Goal: Information Seeking & Learning: Learn about a topic

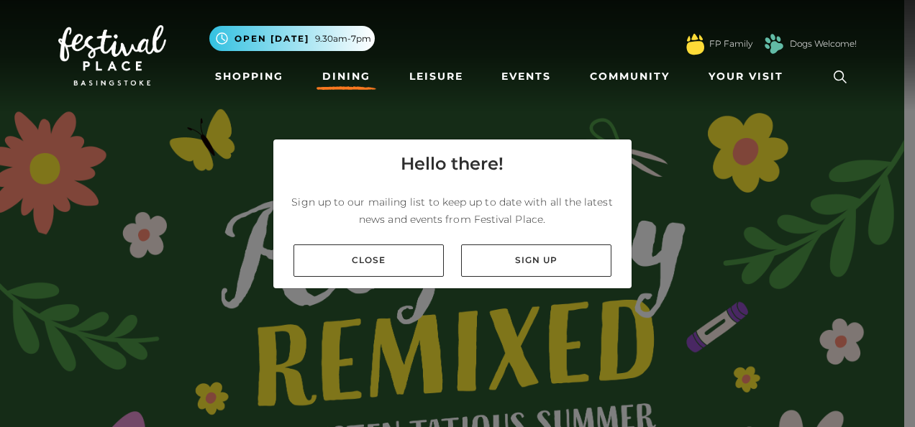
click at [342, 78] on link "Dining" at bounding box center [347, 76] width 60 height 27
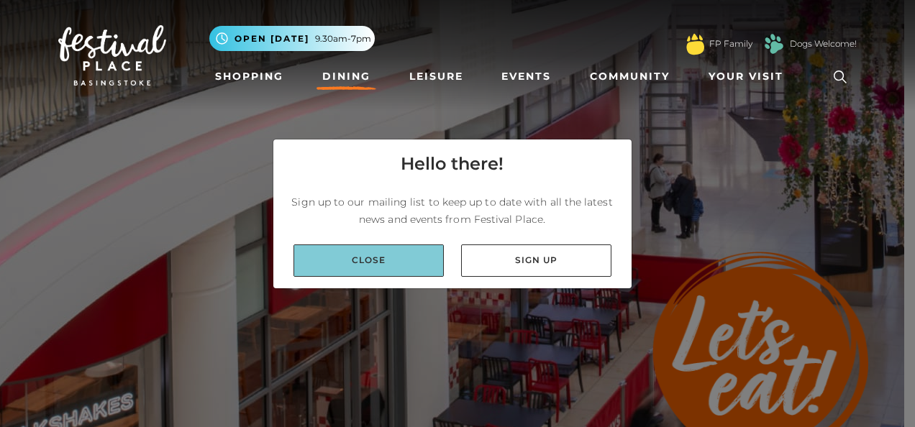
click at [382, 269] on link "Close" at bounding box center [369, 261] width 150 height 32
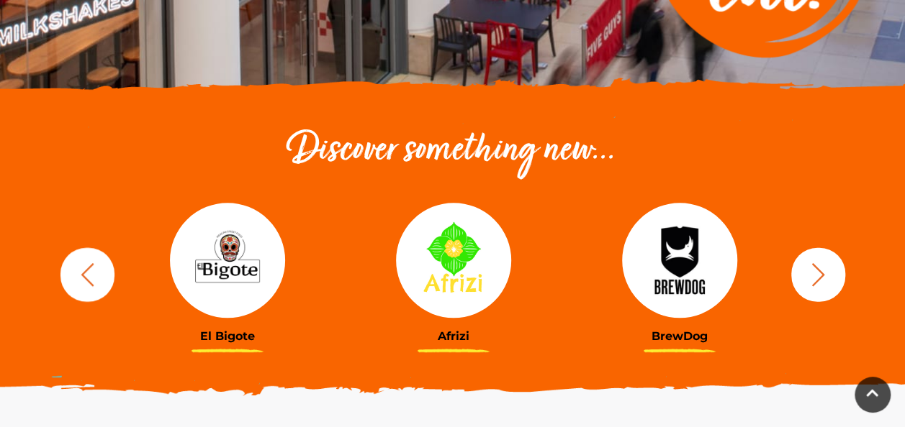
scroll to position [432, 0]
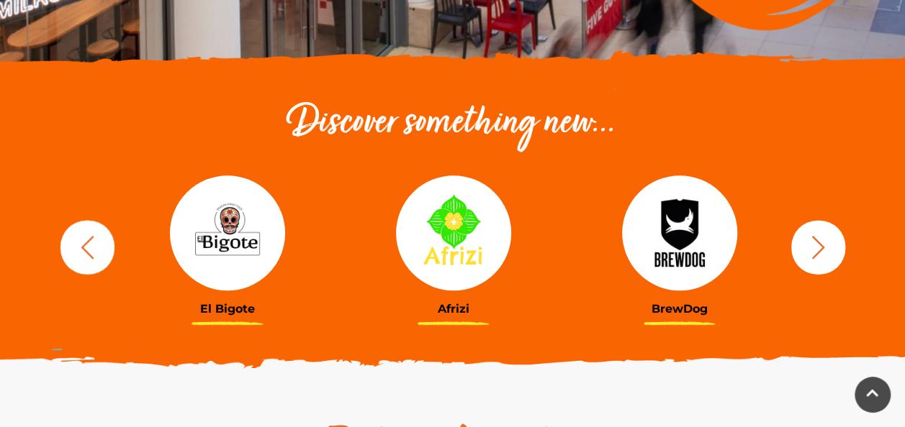
click at [456, 233] on img at bounding box center [453, 233] width 115 height 115
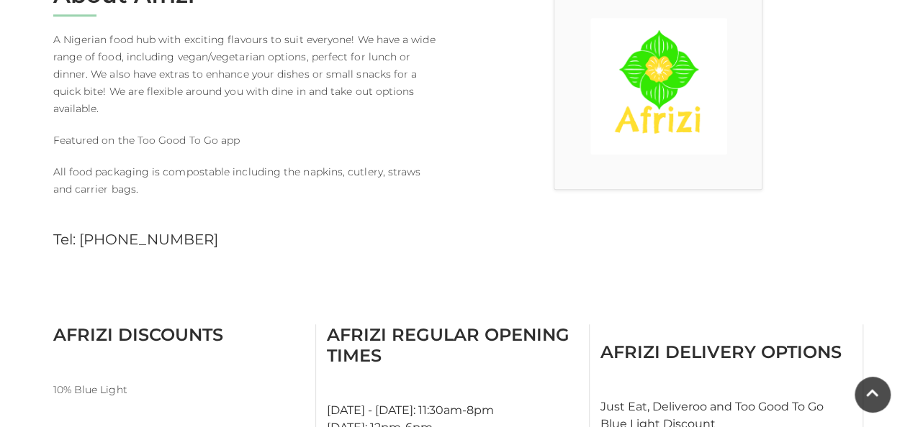
scroll to position [432, 0]
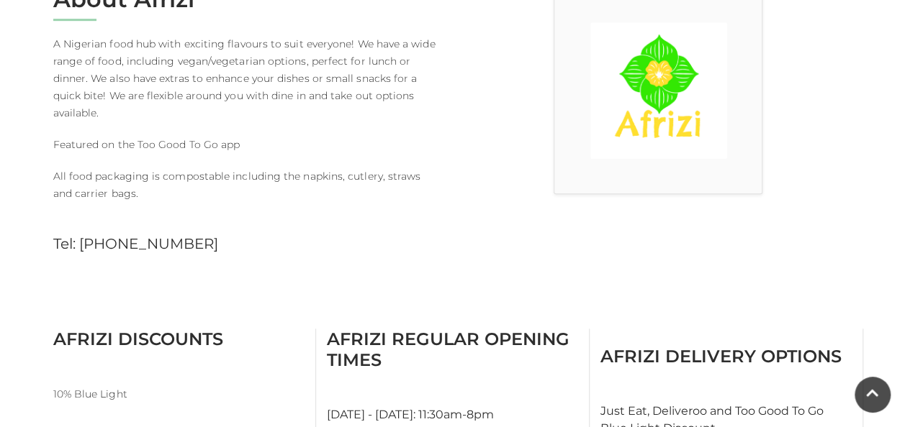
click at [674, 99] on img at bounding box center [658, 90] width 137 height 137
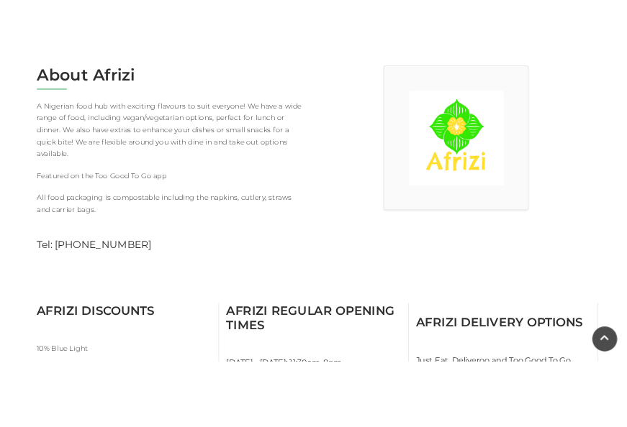
scroll to position [407, 0]
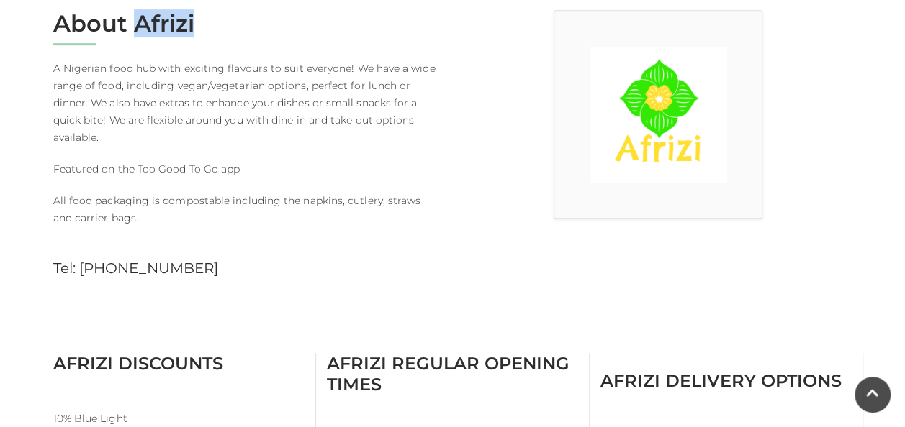
drag, startPoint x: 138, startPoint y: 19, endPoint x: 193, endPoint y: 27, distance: 55.4
click at [193, 27] on h2 "About Afrizi" at bounding box center [247, 23] width 389 height 27
copy h2 "Afrizi"
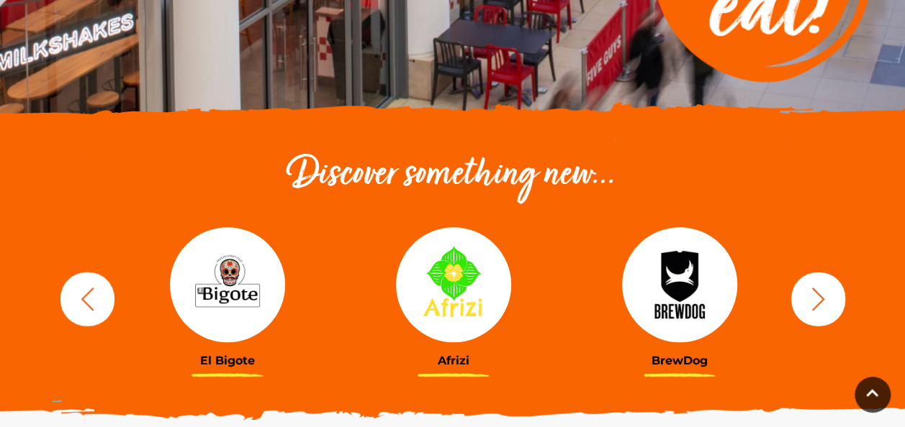
scroll to position [384, 0]
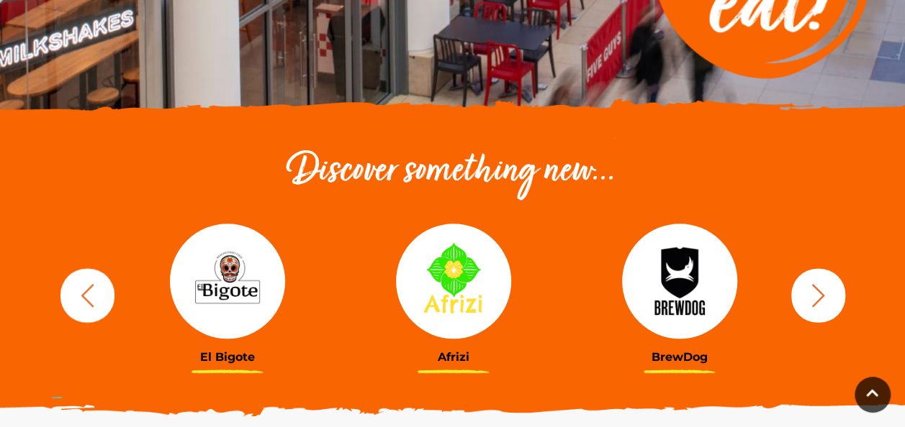
click at [216, 304] on img at bounding box center [227, 281] width 115 height 115
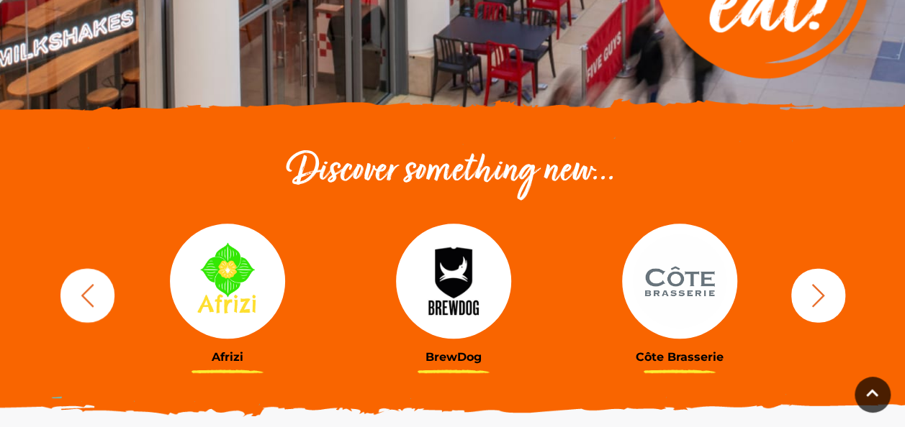
click at [812, 296] on icon "button" at bounding box center [817, 295] width 27 height 27
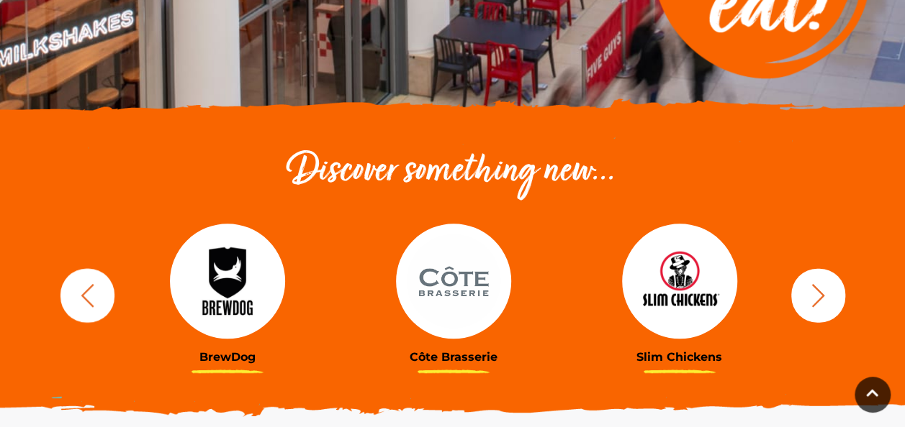
click at [812, 296] on icon "button" at bounding box center [817, 295] width 27 height 27
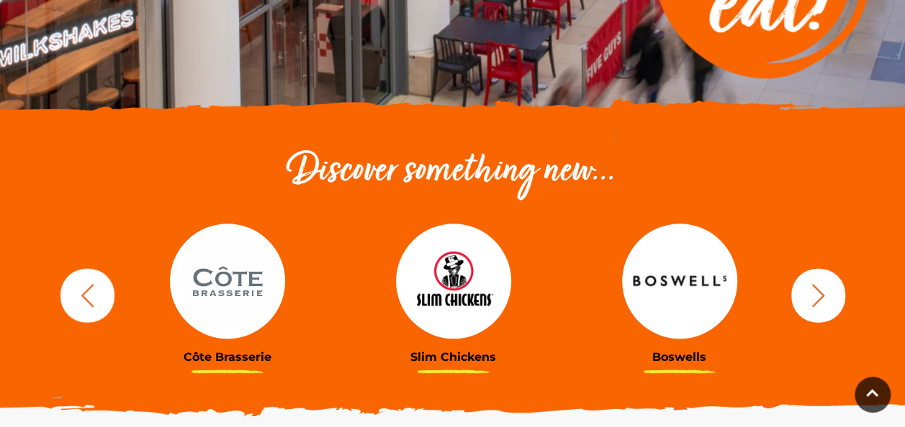
click at [691, 308] on img at bounding box center [679, 281] width 115 height 115
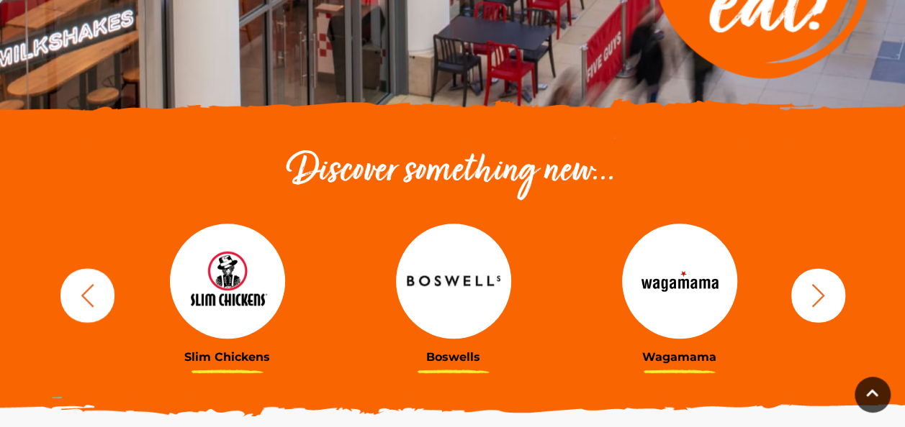
click at [825, 298] on icon "button" at bounding box center [817, 295] width 27 height 27
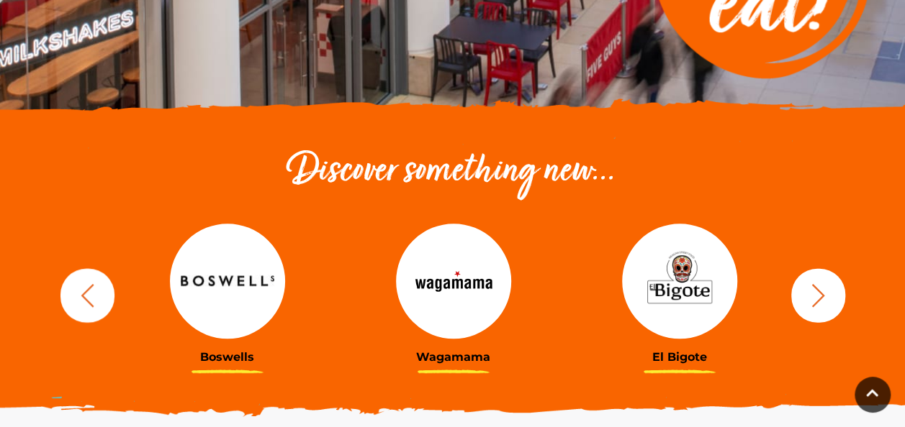
click at [825, 298] on icon "button" at bounding box center [817, 295] width 27 height 27
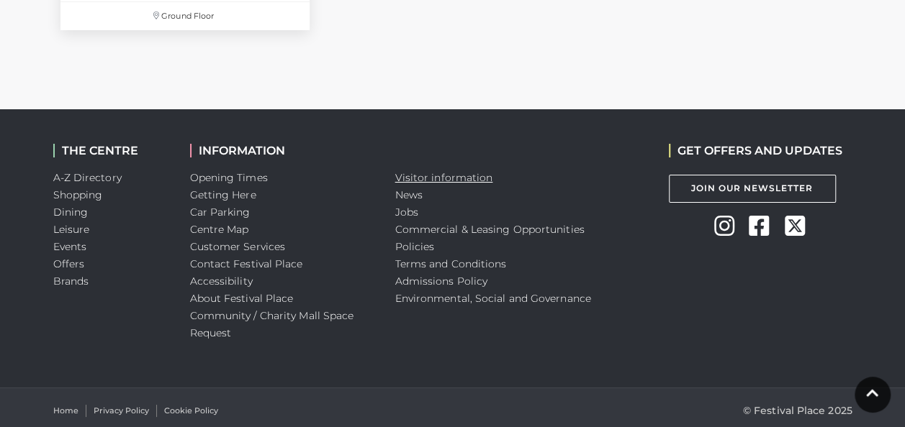
scroll to position [5300, 0]
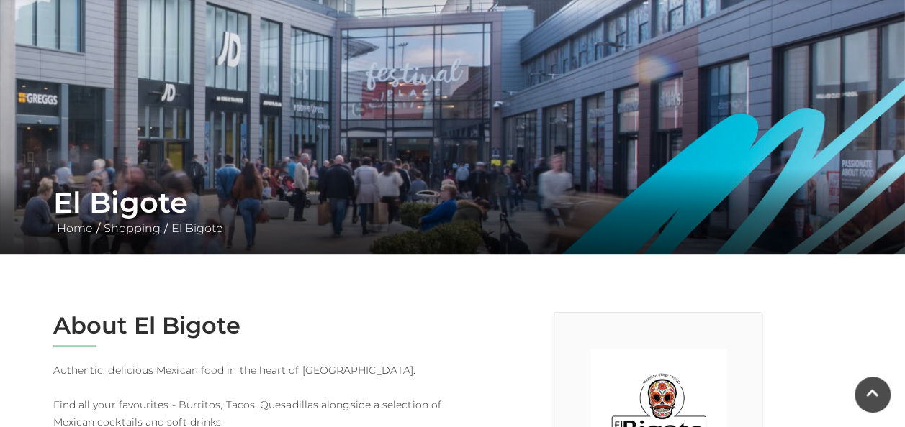
scroll to position [72, 0]
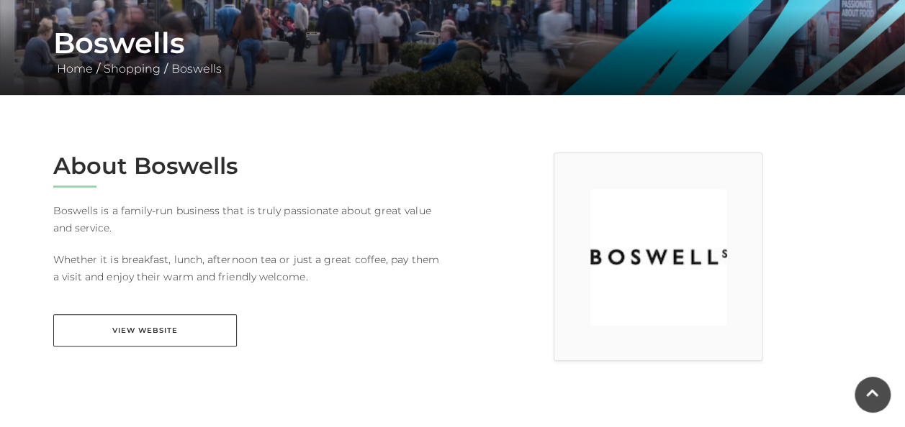
scroll to position [288, 0]
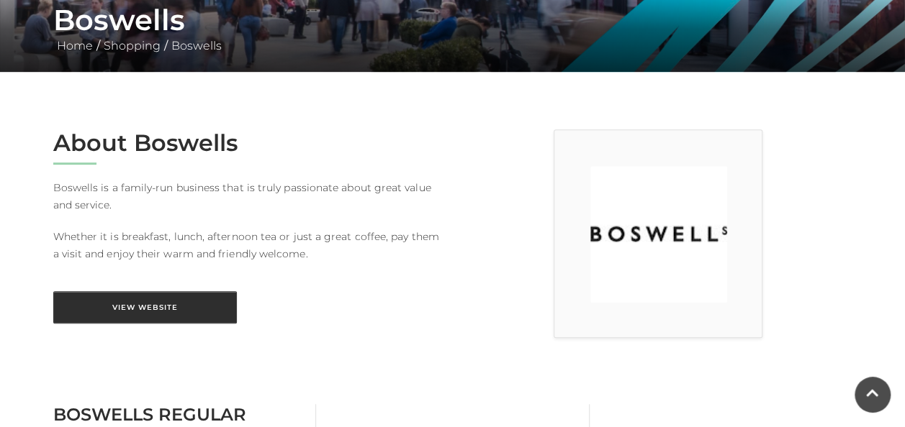
click at [128, 310] on link "View Website" at bounding box center [144, 307] width 183 height 32
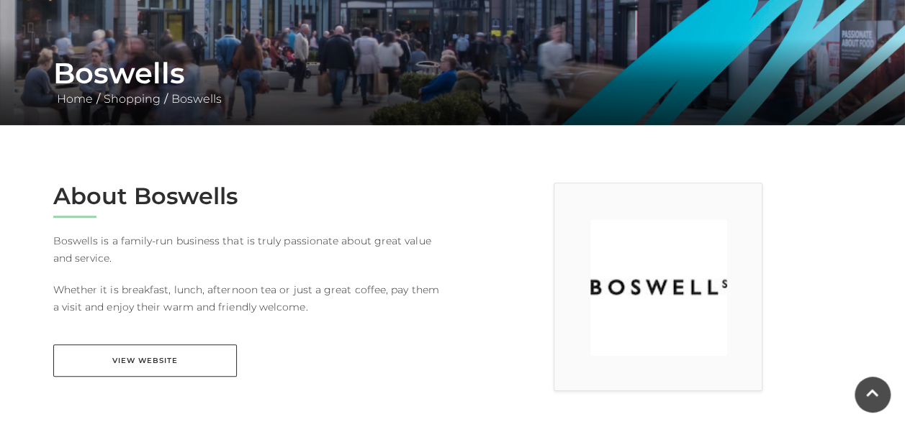
scroll to position [240, 0]
